Goal: Transaction & Acquisition: Purchase product/service

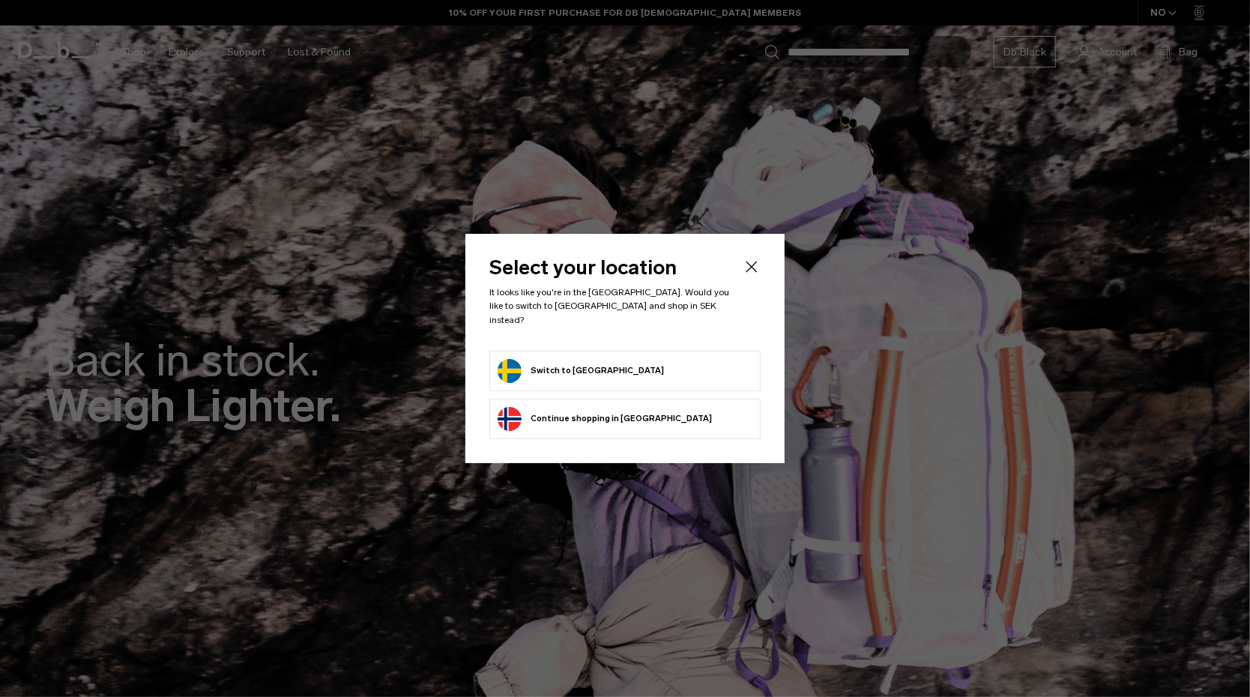
click at [554, 364] on button "Switch to Sweden" at bounding box center [580, 371] width 166 height 24
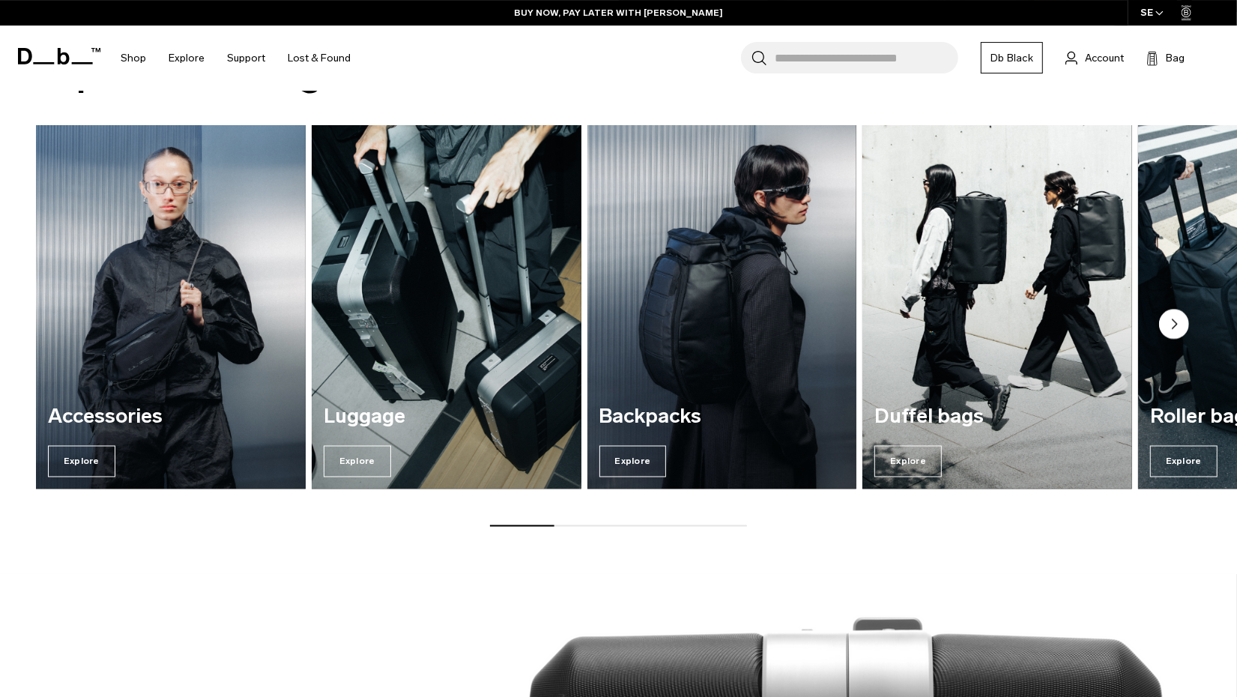
scroll to position [1889, 0]
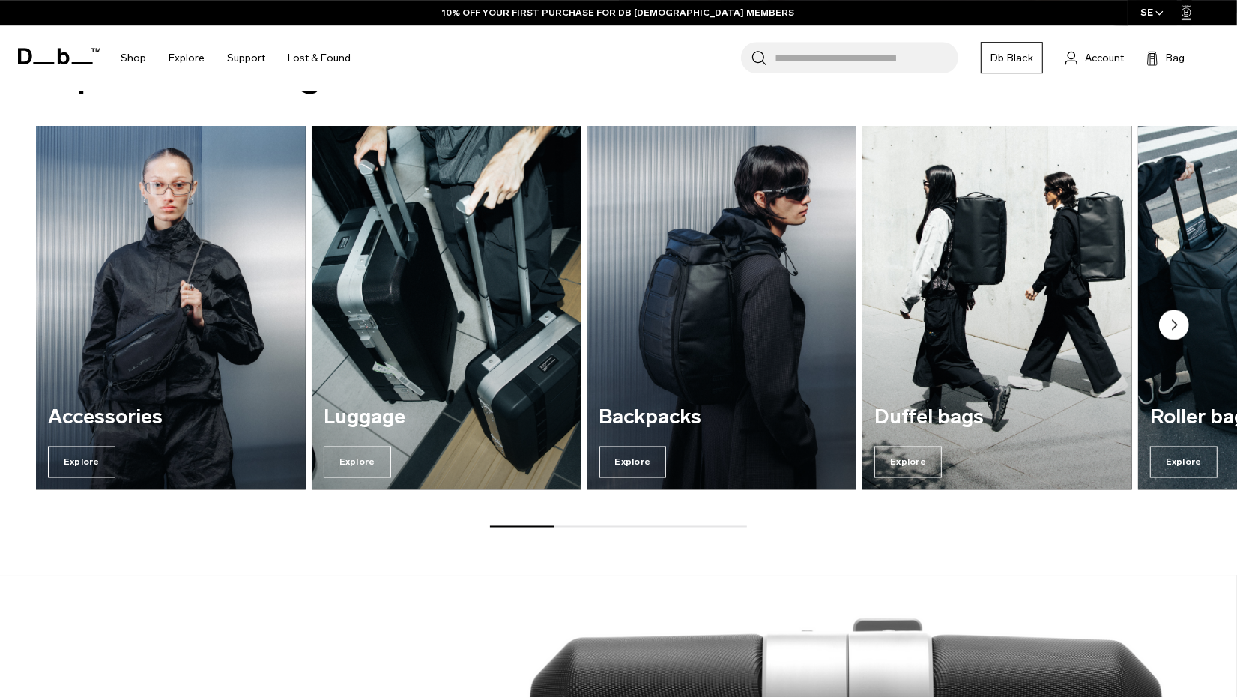
click at [1171, 325] on circle "Next slide" at bounding box center [1174, 324] width 30 height 30
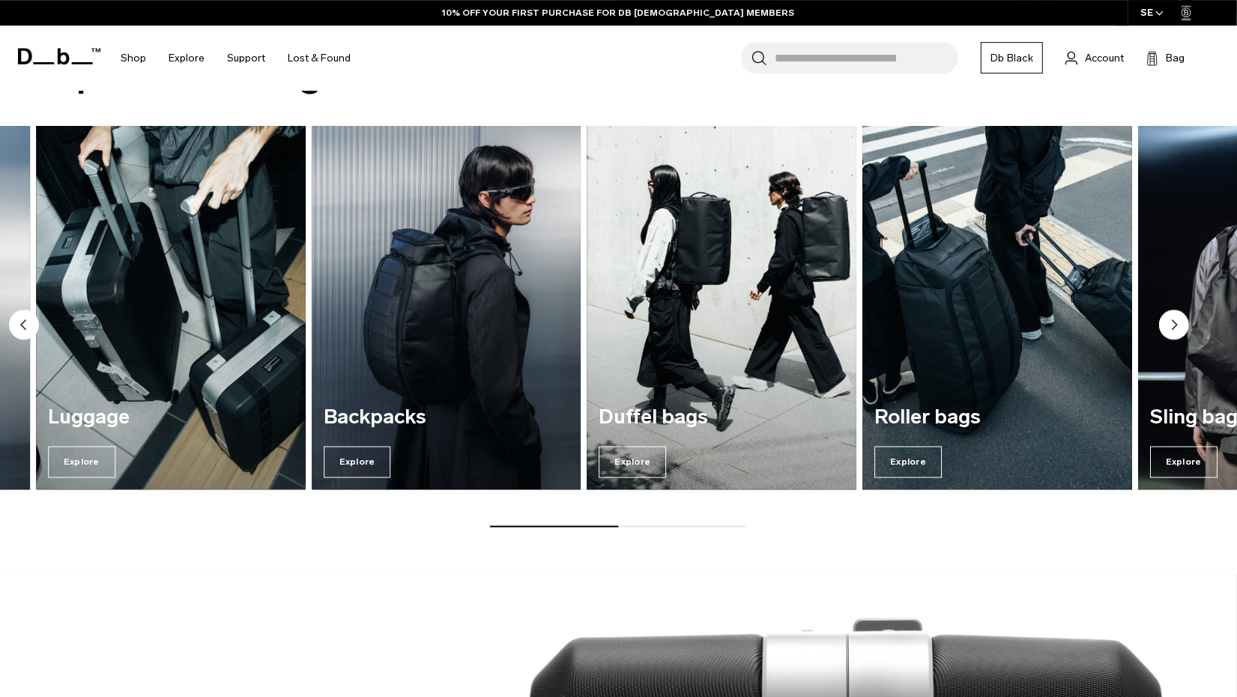
click at [1171, 325] on circle "Next slide" at bounding box center [1174, 324] width 30 height 30
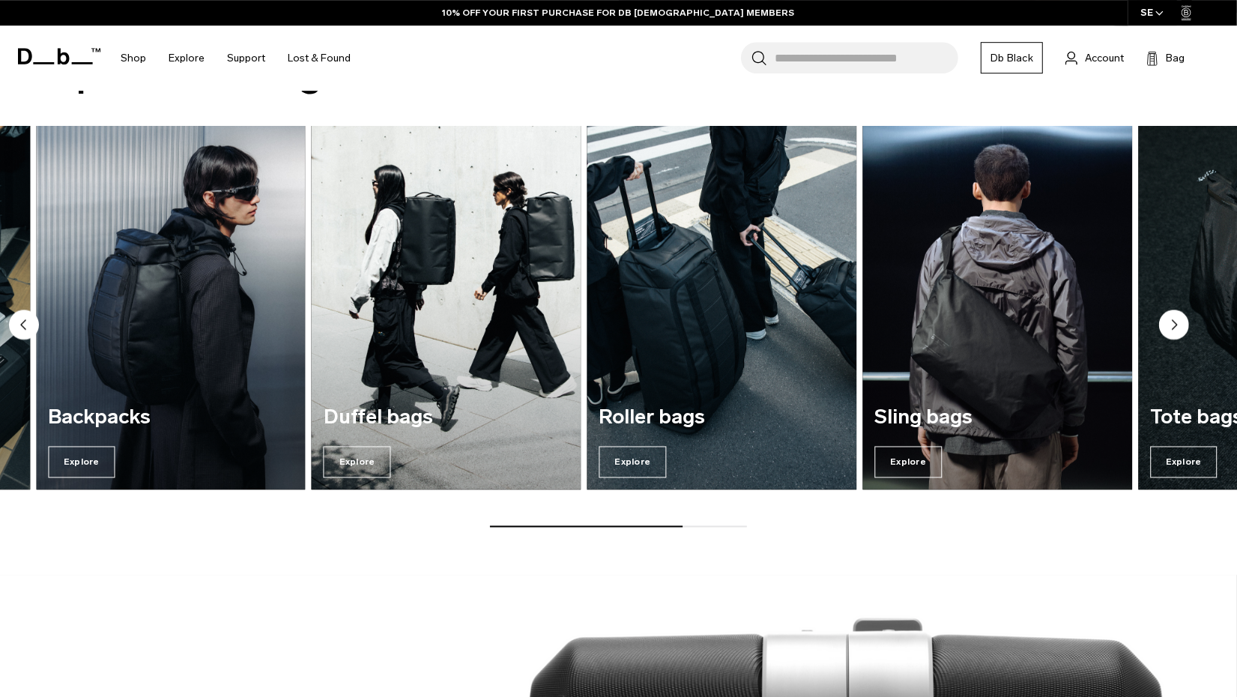
click at [1171, 325] on circle "Next slide" at bounding box center [1174, 324] width 30 height 30
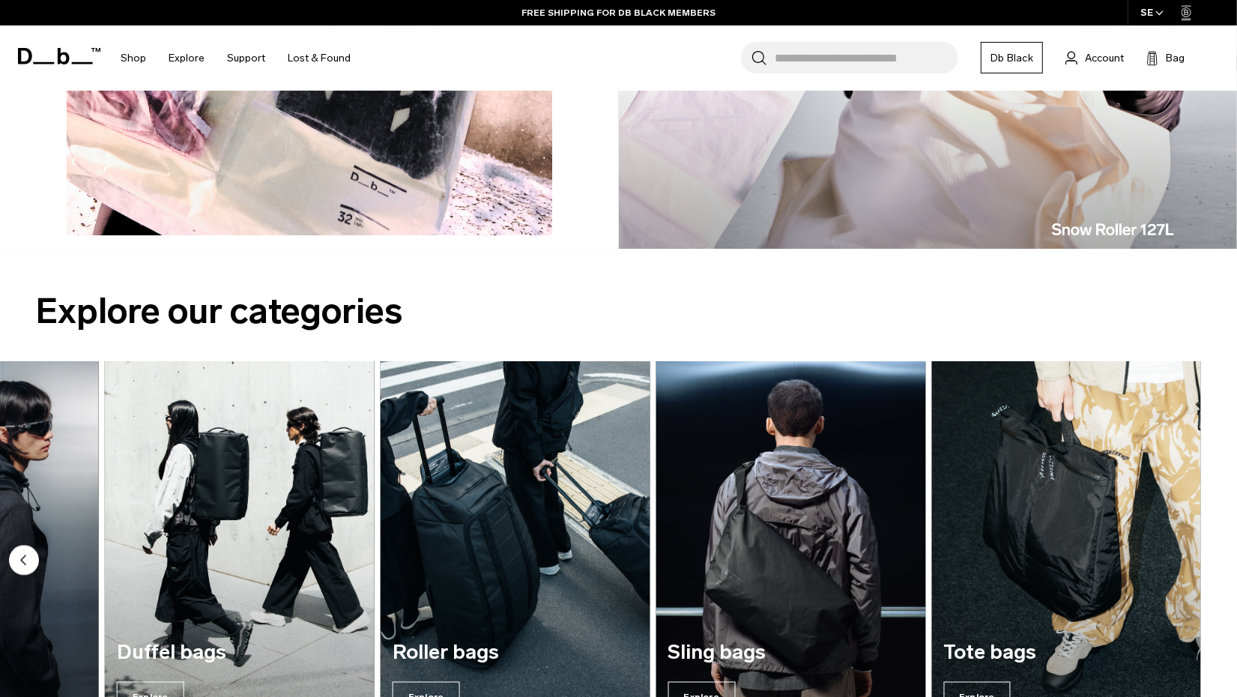
scroll to position [1667, 0]
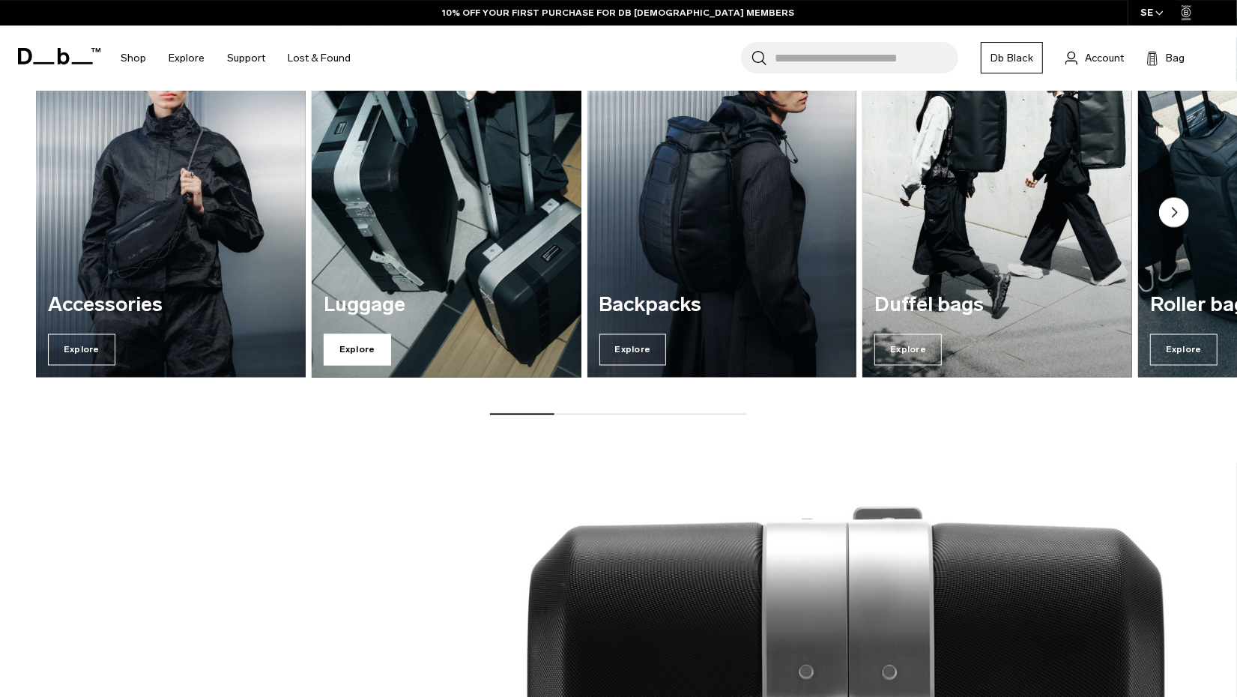
scroll to position [2000, 0]
click at [361, 353] on span "Explore" at bounding box center [357, 349] width 67 height 31
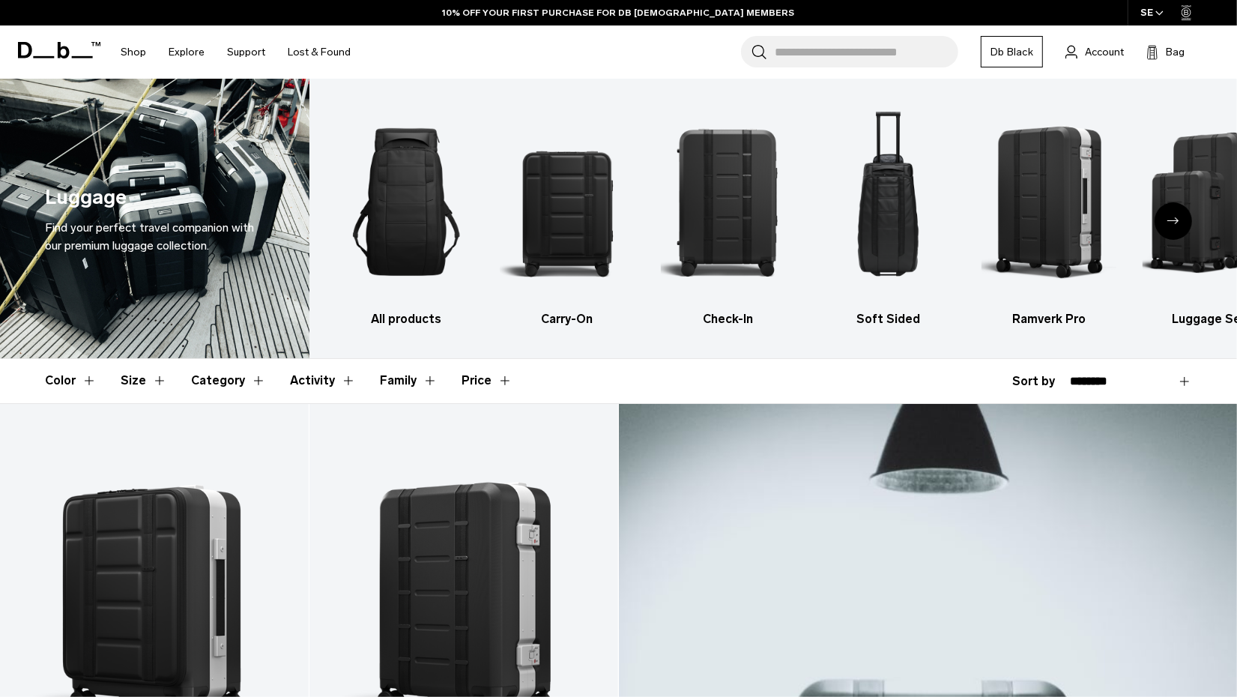
click at [723, 243] on img "3 / 6" at bounding box center [728, 202] width 134 height 202
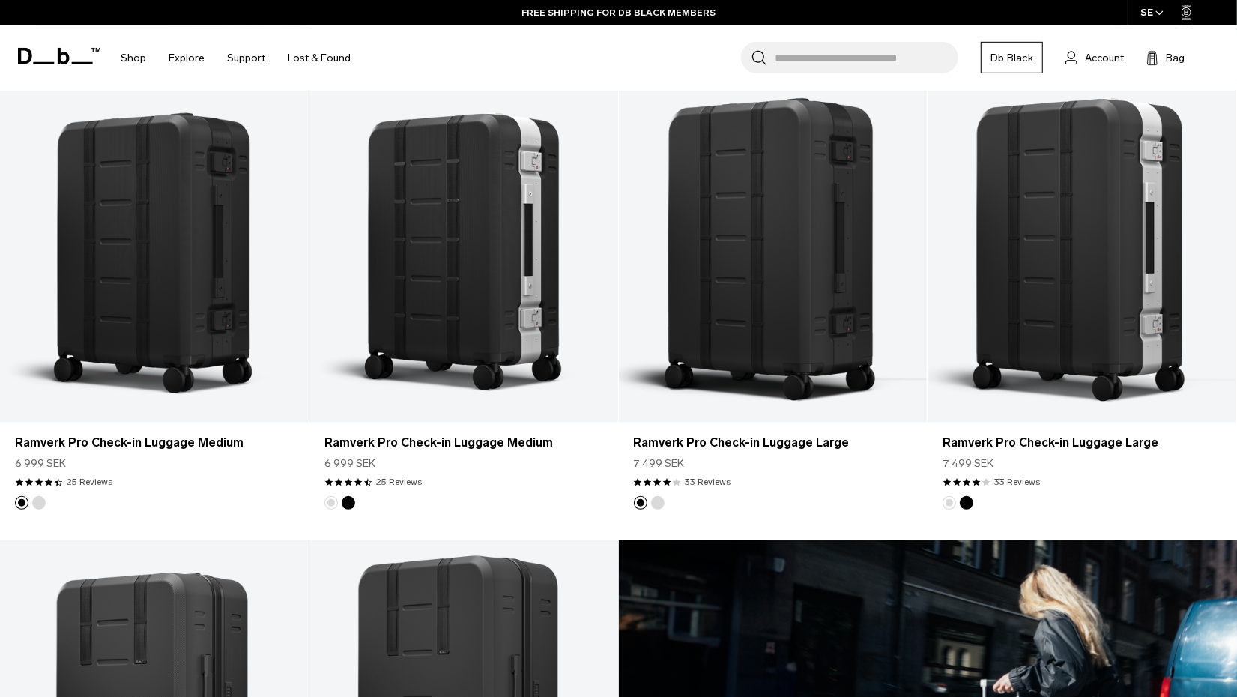
scroll to position [333, 0]
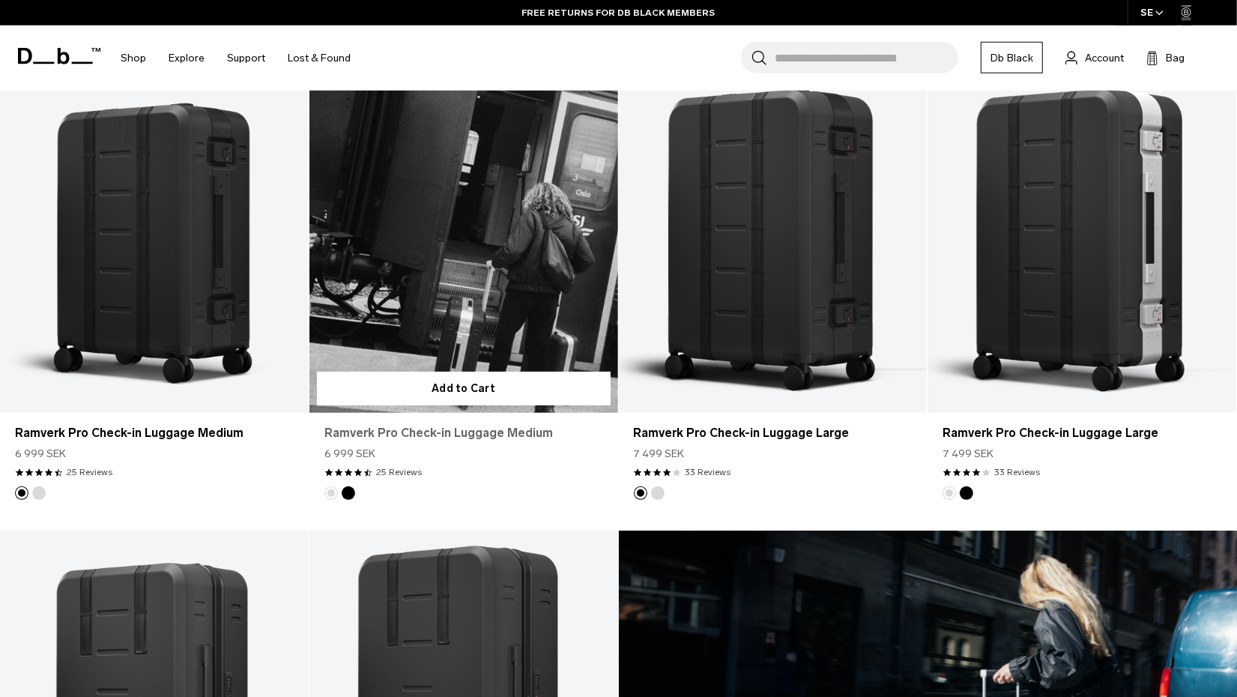
click at [511, 434] on link "Ramverk Pro Check-in Luggage Medium" at bounding box center [463, 433] width 279 height 18
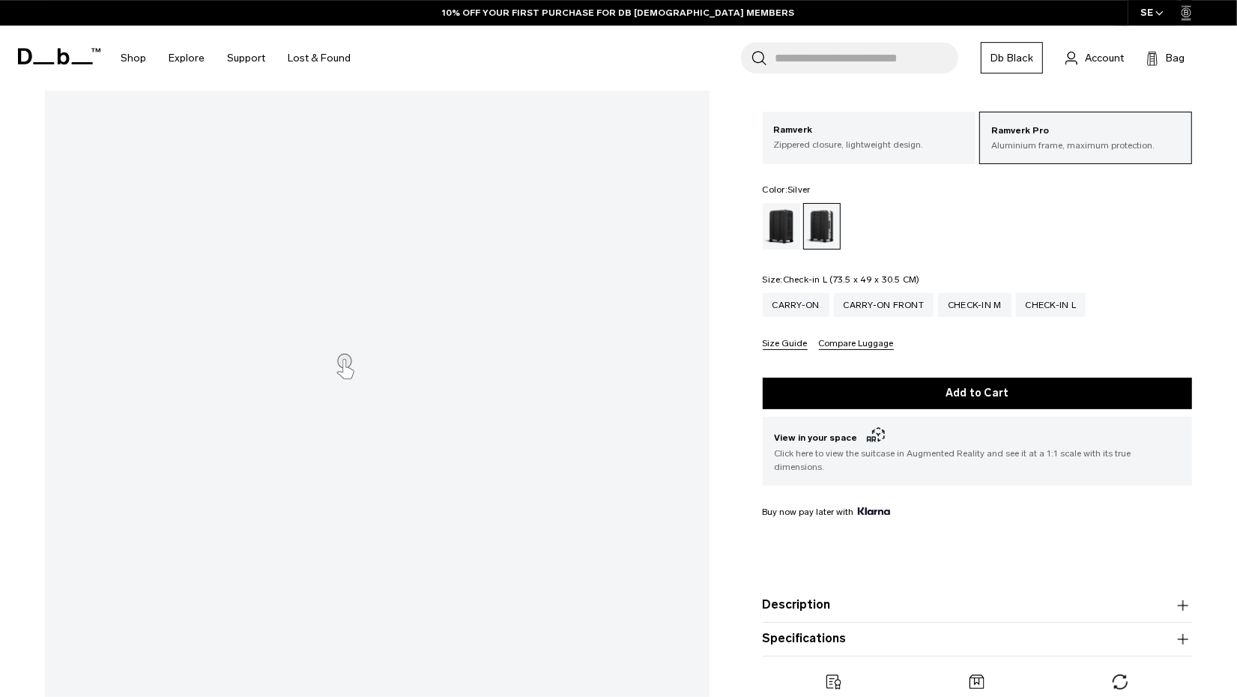
scroll to position [206, 0]
click at [1181, 630] on icon "button" at bounding box center [1183, 639] width 18 height 18
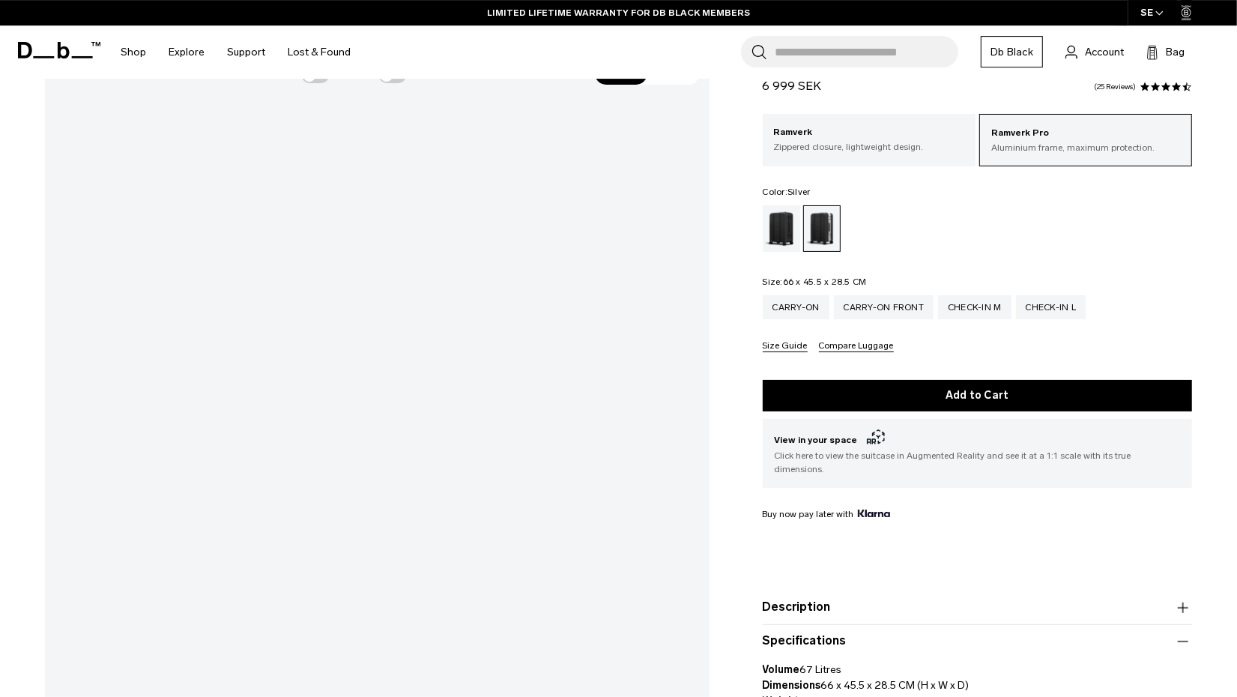
scroll to position [0, 0]
